Goal: Navigation & Orientation: Find specific page/section

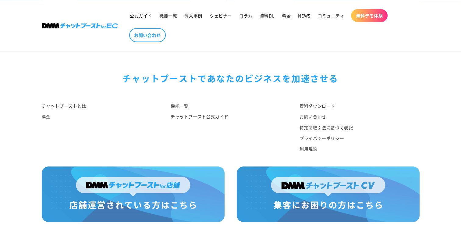
scroll to position [4894, 0]
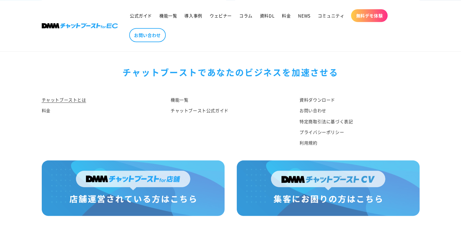
click at [68, 98] on link "チャットブーストとは" at bounding box center [64, 100] width 45 height 9
